Goal: Task Accomplishment & Management: Use online tool/utility

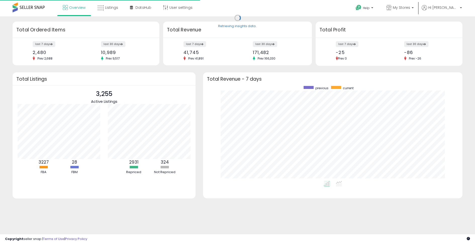
scroll to position [95, 249]
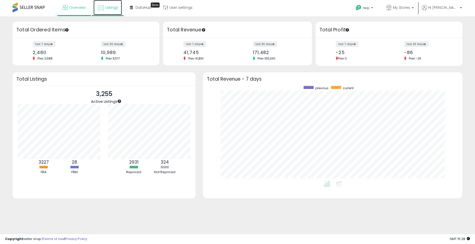
click at [115, 8] on span "Listings" at bounding box center [111, 7] width 13 height 5
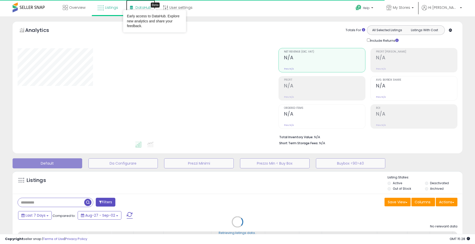
click at [139, 5] on span "DataHub" at bounding box center [143, 7] width 16 height 5
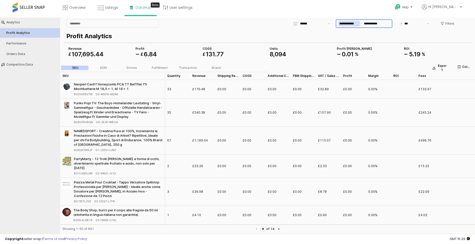
click at [353, 24] on input "**********" at bounding box center [349, 24] width 22 height 6
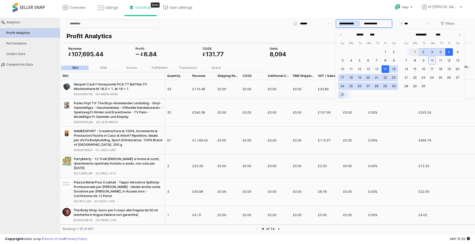
click at [417, 53] on button "1" at bounding box center [415, 52] width 8 height 8
type input "**********"
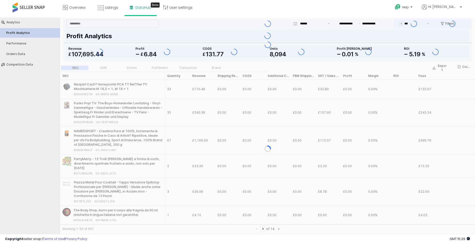
click at [318, 39] on div "Profit Analytics COGS £ 131 . 77 Revenue £ 107 , 695 . 44 Profit £ 6 . 84 Units…" at bounding box center [267, 45] width 409 height 32
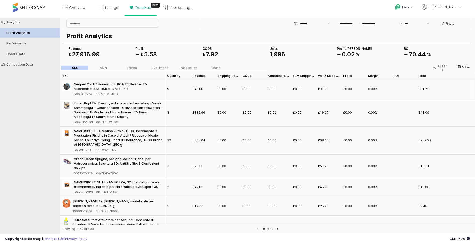
click at [96, 94] on span "00-M8P6-M2RK" at bounding box center [106, 94] width 23 height 5
drag, startPoint x: 95, startPoint y: 94, endPoint x: 119, endPoint y: 94, distance: 24.4
click at [119, 94] on div "B00IGFBV7W 00-M8P6-M2RK" at bounding box center [118, 94] width 89 height 5
copy span "00-M8P6-M2RK"
click at [197, 35] on p "Profit Analytics" at bounding box center [266, 36] width 401 height 9
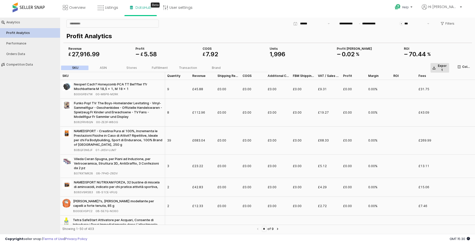
click at [440, 67] on p "Export" at bounding box center [442, 68] width 10 height 8
